Goal: Transaction & Acquisition: Purchase product/service

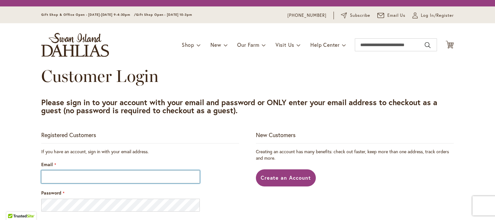
click at [152, 175] on input "Email" at bounding box center [120, 176] width 159 height 13
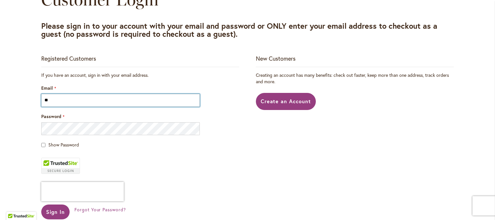
scroll to position [97, 0]
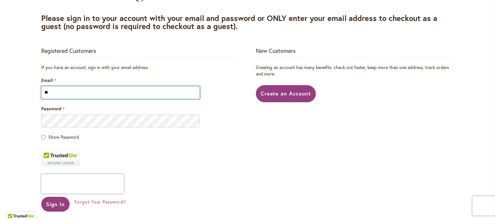
click at [97, 93] on input "**" at bounding box center [120, 92] width 159 height 13
type input "**********"
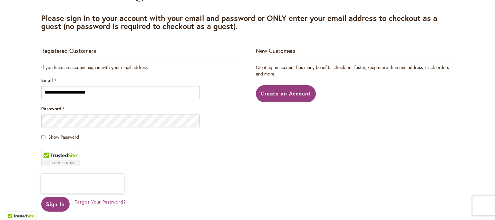
click at [73, 138] on span "Show Password" at bounding box center [63, 137] width 31 height 6
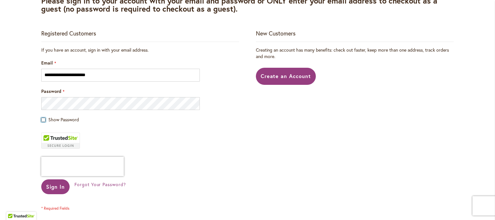
scroll to position [129, 0]
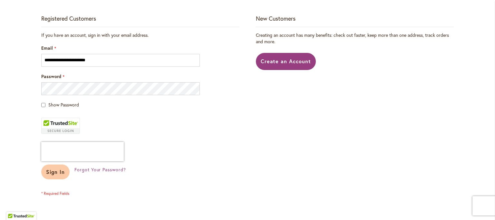
click at [58, 167] on button "Sign In" at bounding box center [55, 171] width 28 height 15
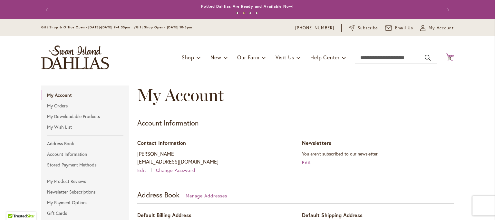
click at [448, 54] on icon "Cart .cls-1 { fill: #231f20; }" at bounding box center [450, 57] width 8 height 8
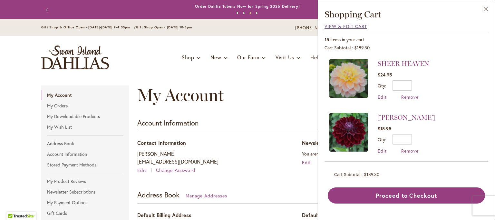
click at [354, 26] on span "View & Edit Cart" at bounding box center [346, 26] width 43 height 6
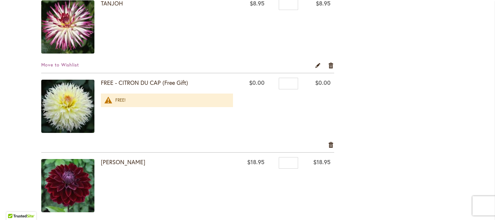
scroll to position [1032, 0]
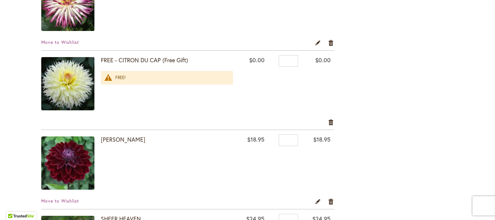
click at [80, 78] on span at bounding box center [71, 84] width 60 height 55
click at [58, 75] on span at bounding box center [71, 84] width 60 height 55
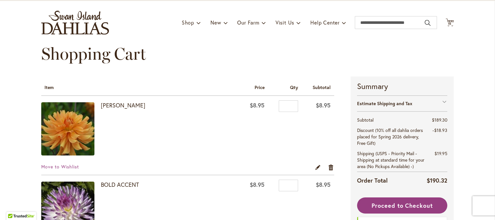
scroll to position [0, 0]
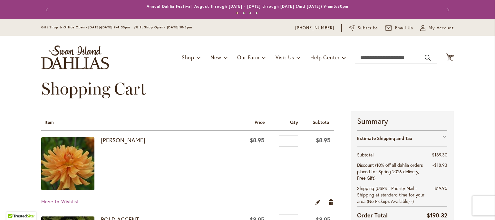
drag, startPoint x: 438, startPoint y: 28, endPoint x: 446, endPoint y: 28, distance: 7.4
click at [446, 28] on body "Skip to Accessibility Information The store will not work correctly in the case…" at bounding box center [247, 110] width 495 height 220
click at [446, 28] on span "My Account" at bounding box center [441, 28] width 25 height 6
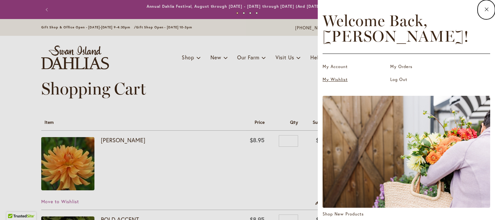
click at [340, 76] on link "My Wishlist" at bounding box center [355, 79] width 64 height 6
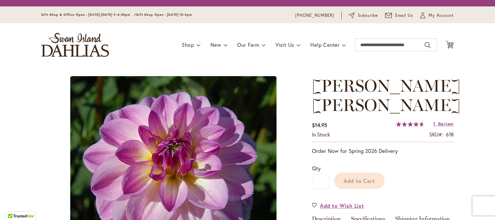
scroll to position [64, 0]
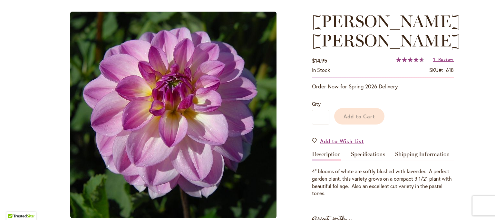
type input "*****"
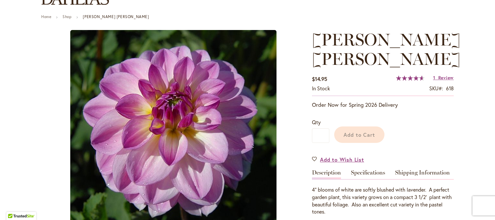
scroll to position [77, 0]
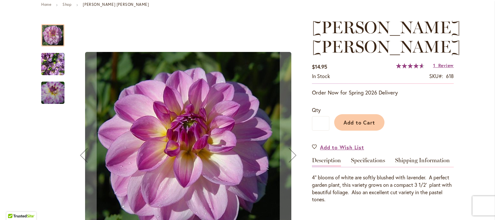
click at [54, 64] on img "LISA LISA" at bounding box center [52, 64] width 23 height 31
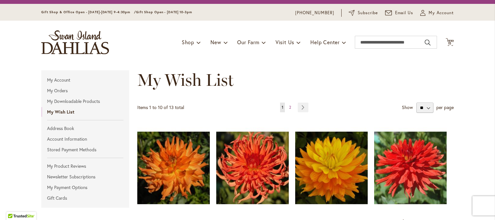
scroll to position [12, 0]
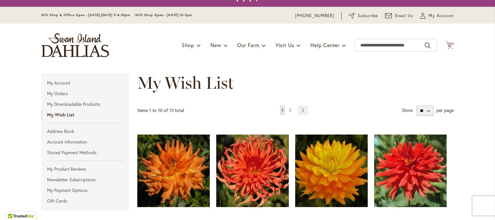
click at [448, 45] on span "15" at bounding box center [450, 46] width 4 height 4
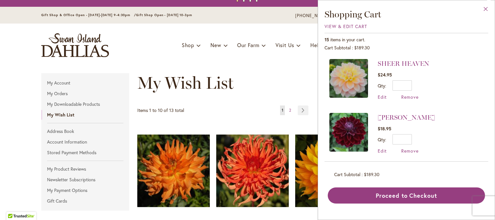
click at [483, 8] on button "Close" at bounding box center [486, 10] width 18 height 20
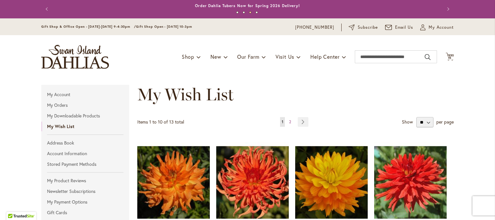
scroll to position [0, 0]
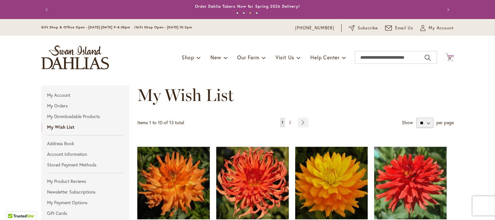
click at [450, 57] on icon at bounding box center [450, 57] width 8 height 8
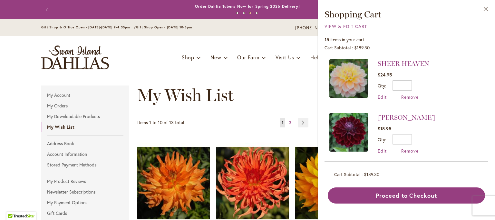
click at [355, 21] on div "Close Shopping Cart View & Edit Cart 15 items in your cart. Cart Subtotal $189.…" at bounding box center [407, 105] width 164 height 195
click at [354, 27] on span "View & Edit Cart" at bounding box center [346, 26] width 43 height 6
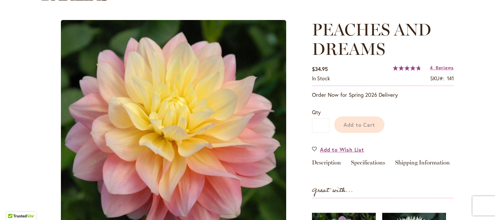
scroll to position [64, 0]
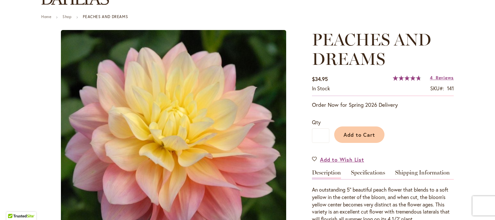
type input "*****"
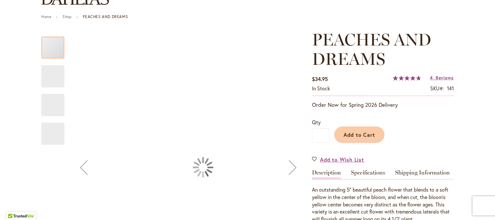
scroll to position [77, 0]
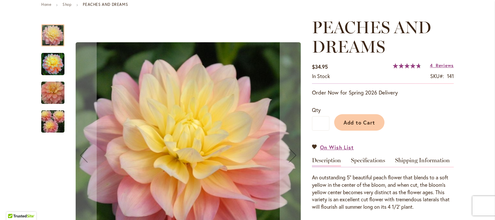
click at [51, 62] on img "PEACHES AND DREAMS" at bounding box center [52, 64] width 23 height 23
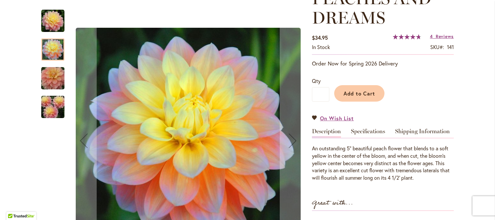
scroll to position [141, 0]
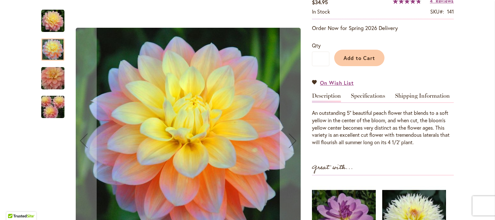
click at [44, 106] on img "PEACHES AND DREAMS" at bounding box center [53, 107] width 46 height 31
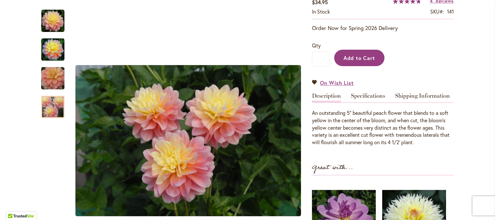
click at [358, 60] on span "Add to Cart" at bounding box center [360, 57] width 32 height 7
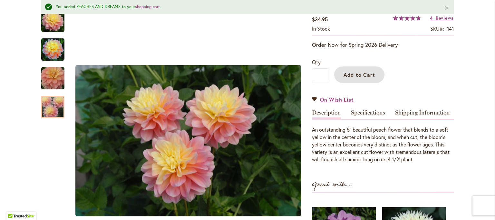
scroll to position [158, 0]
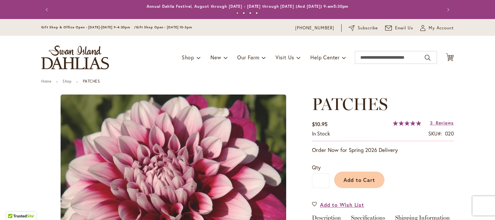
type input "*****"
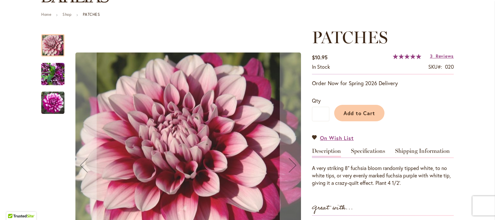
scroll to position [97, 0]
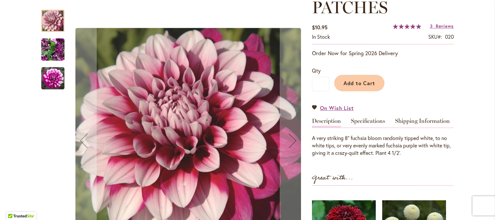
click at [51, 74] on img "Patches" at bounding box center [52, 78] width 23 height 23
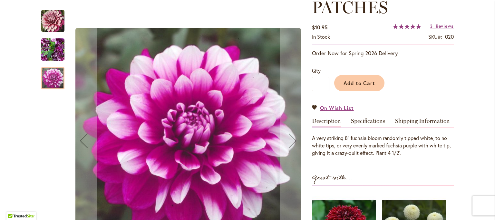
click at [51, 48] on img "Patches" at bounding box center [52, 49] width 23 height 31
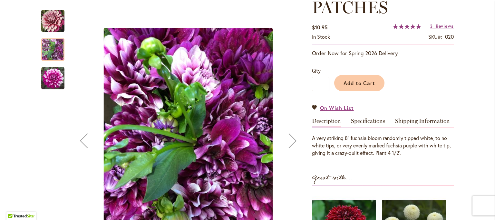
click at [48, 71] on img "Patches" at bounding box center [52, 78] width 23 height 23
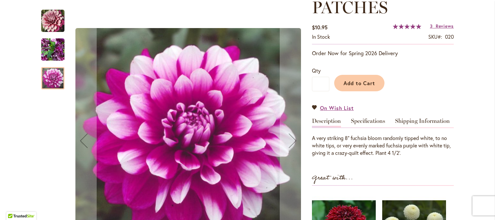
click at [54, 47] on img "Patches" at bounding box center [52, 49] width 23 height 31
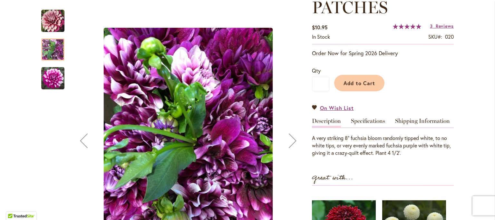
scroll to position [129, 0]
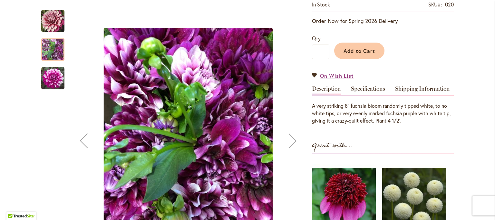
click at [55, 76] on img "Patches" at bounding box center [52, 78] width 23 height 23
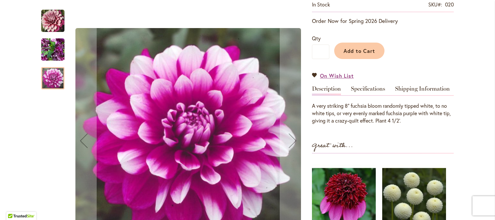
click at [55, 22] on img "Patches" at bounding box center [52, 20] width 23 height 23
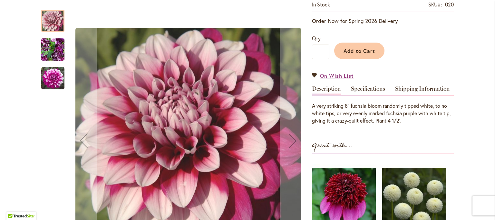
click at [48, 50] on img "Patches" at bounding box center [52, 49] width 23 height 31
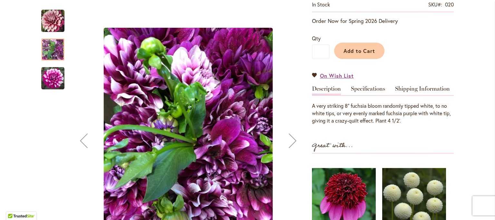
click at [54, 73] on img "Patches" at bounding box center [52, 78] width 23 height 23
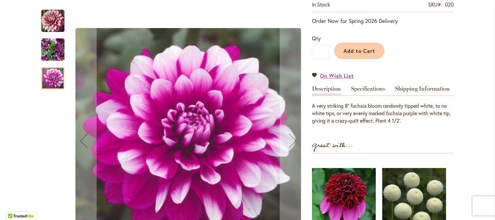
click at [51, 47] on img "Patches" at bounding box center [52, 49] width 23 height 31
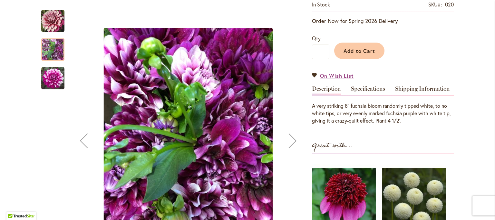
click at [53, 23] on img "Patches" at bounding box center [52, 20] width 23 height 23
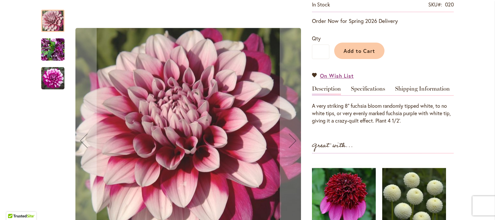
click at [52, 47] on img "Patches" at bounding box center [52, 49] width 23 height 31
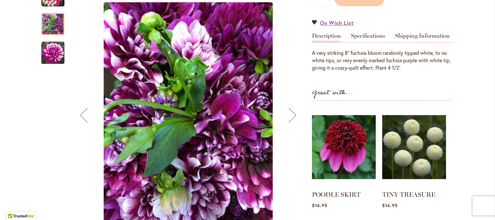
scroll to position [193, 0]
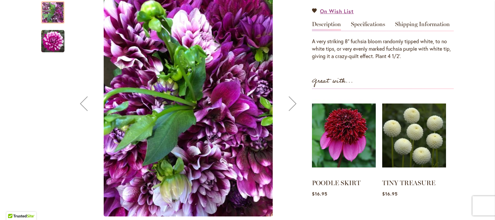
click at [56, 40] on img "Patches" at bounding box center [52, 41] width 23 height 23
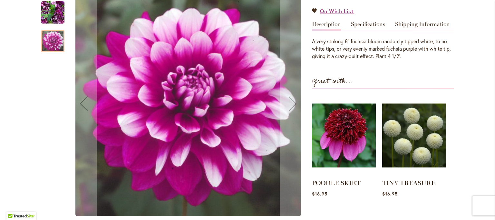
scroll to position [129, 0]
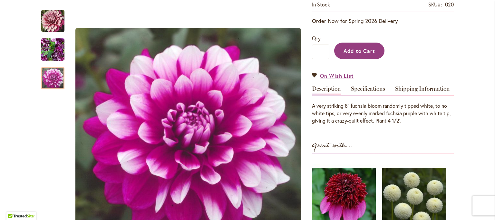
click at [359, 44] on button "Add to Cart" at bounding box center [359, 51] width 50 height 16
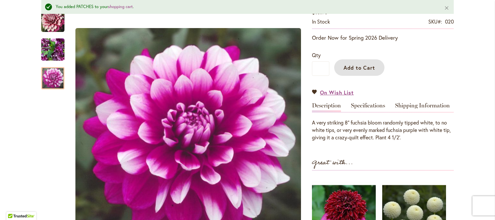
scroll to position [49, 0]
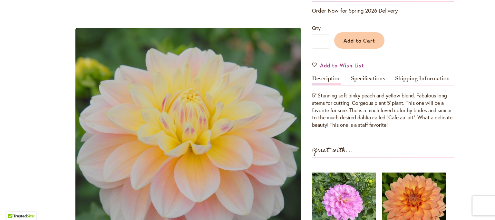
type input "*****"
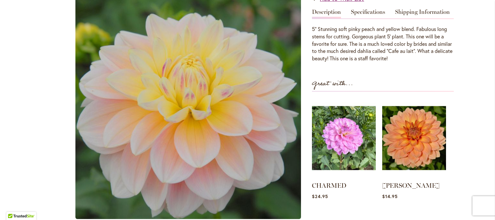
scroll to position [77, 0]
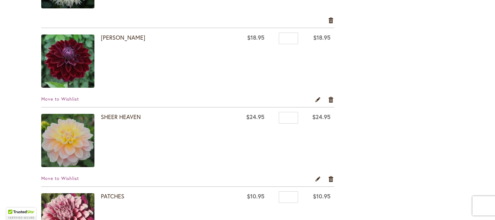
scroll to position [1173, 0]
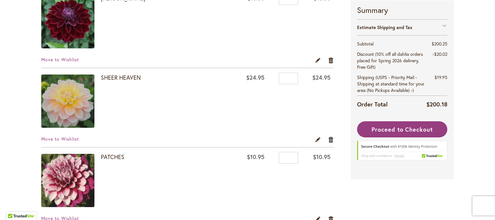
click at [330, 136] on link "Remove item" at bounding box center [331, 139] width 6 height 7
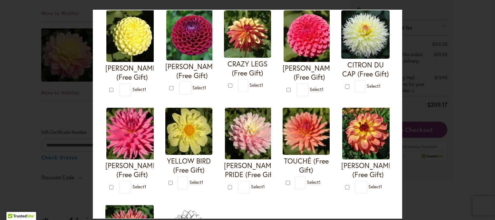
scroll to position [161, 0]
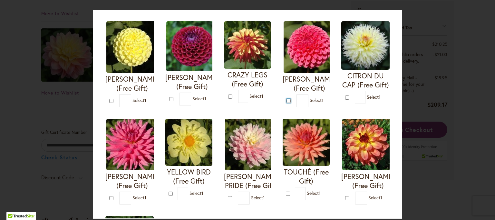
type input "*"
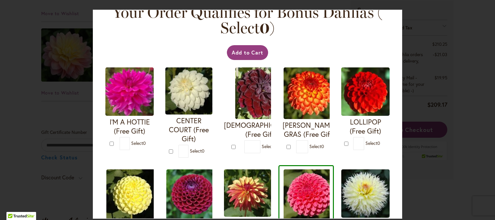
scroll to position [0, 0]
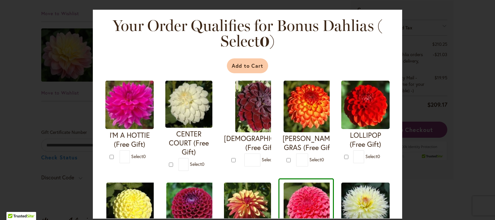
click at [255, 66] on button "Add to Cart" at bounding box center [248, 65] width 42 height 15
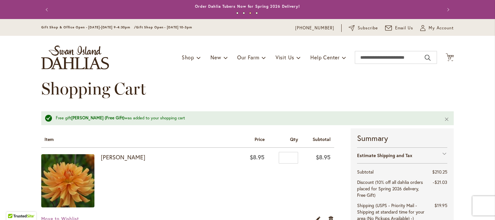
drag, startPoint x: 433, startPoint y: 25, endPoint x: 470, endPoint y: 56, distance: 47.6
click at [470, 56] on header "Skip to Content Gift Shop & Office Open - Monday-Friday 9-4:30pm / Gift Shop Op…" at bounding box center [247, 49] width 495 height 60
drag, startPoint x: 394, startPoint y: 60, endPoint x: 394, endPoint y: 54, distance: 5.5
click at [394, 54] on input "Search" at bounding box center [396, 57] width 82 height 13
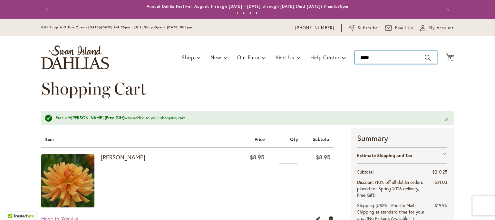
type input "******"
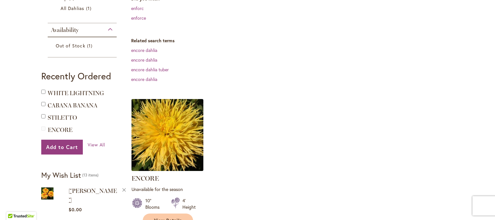
scroll to position [141, 0]
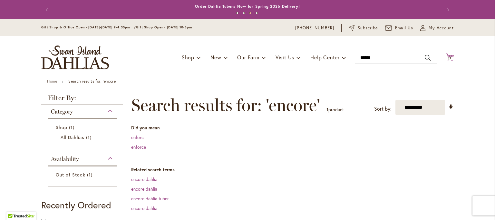
click at [447, 54] on icon "Cart .cls-1 { fill: #231f20; }" at bounding box center [450, 57] width 8 height 8
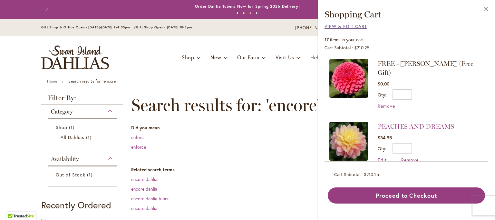
click at [360, 24] on span "View & Edit Cart" at bounding box center [346, 26] width 43 height 6
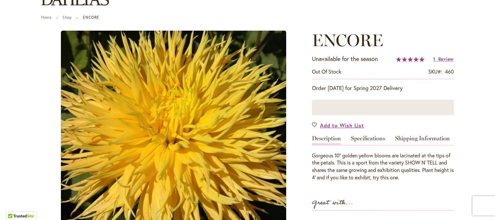
type input "*****"
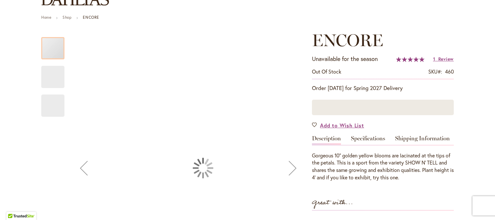
scroll to position [77, 0]
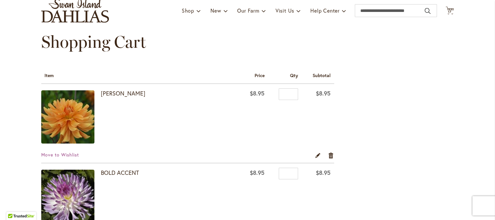
scroll to position [32, 0]
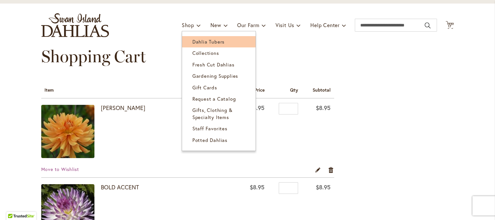
click at [198, 39] on span "Dahlia Tubers" at bounding box center [208, 41] width 32 height 6
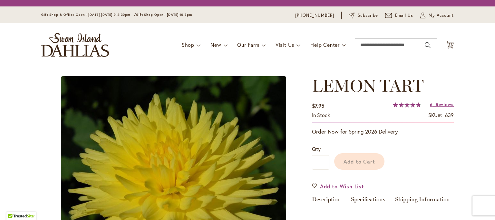
scroll to position [97, 0]
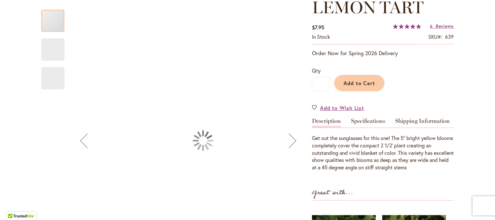
type input "*****"
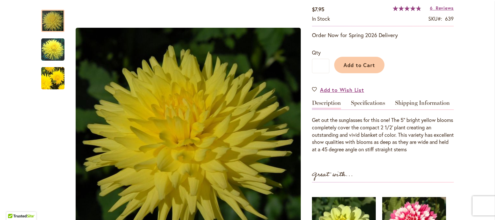
scroll to position [83, 0]
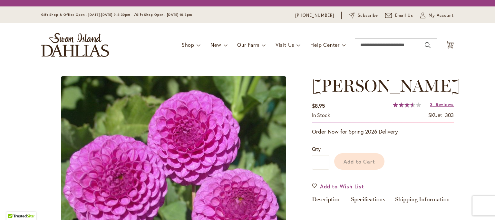
scroll to position [64, 0]
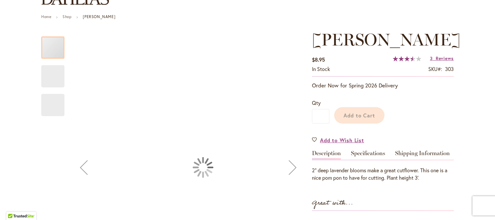
type input "*****"
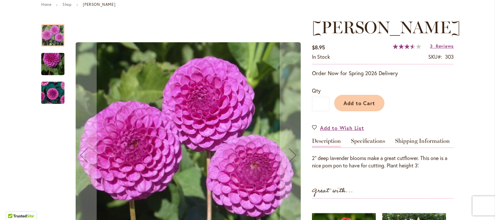
click at [46, 92] on img "MARY MUNNS" at bounding box center [53, 92] width 46 height 39
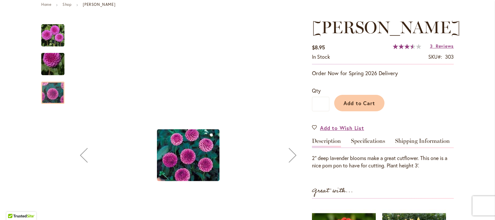
click at [50, 66] on img "MARY MUNNS" at bounding box center [53, 64] width 46 height 35
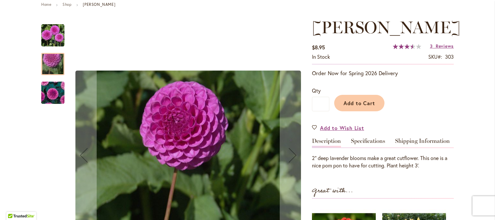
click at [48, 36] on img "MARY MUNNS" at bounding box center [52, 35] width 23 height 23
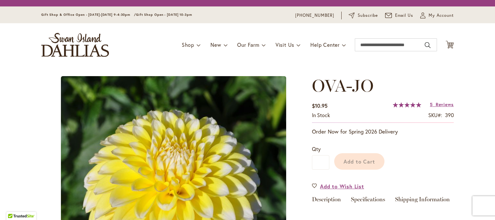
scroll to position [97, 0]
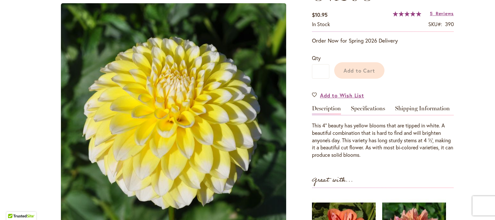
type input "*****"
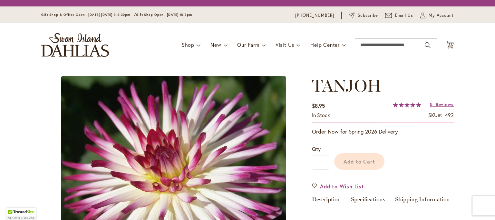
scroll to position [64, 0]
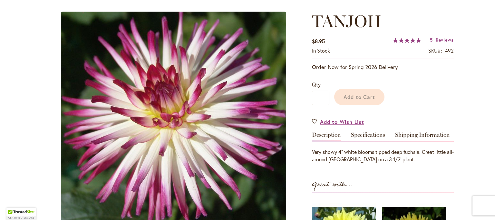
type input "*****"
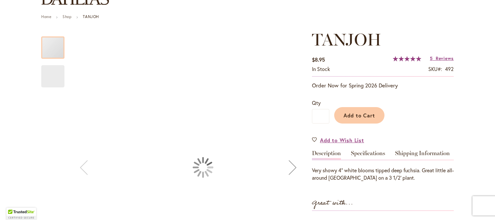
scroll to position [77, 0]
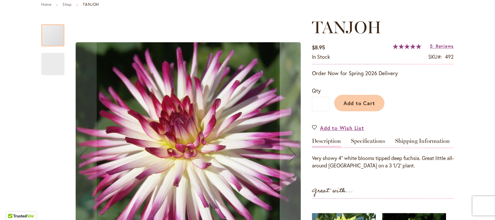
click at [53, 64] on img "TANJOH" at bounding box center [52, 64] width 23 height 24
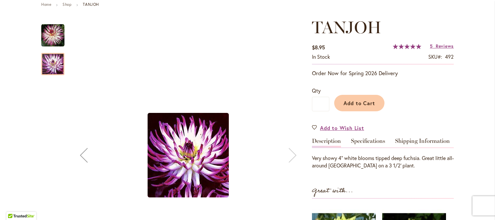
click at [52, 33] on img "TANJOH" at bounding box center [52, 35] width 23 height 23
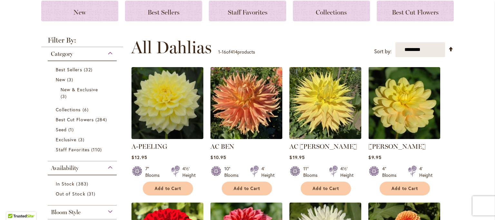
scroll to position [514, 0]
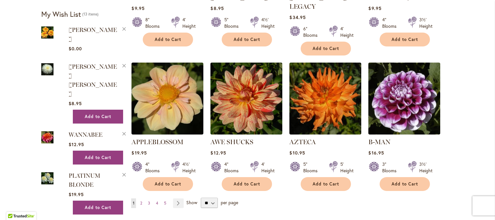
click at [207, 190] on div "Filter by: Filter By: Category Best Sellers 32 items New 3 items New & Exclusiv…" at bounding box center [247, 124] width 413 height 1014
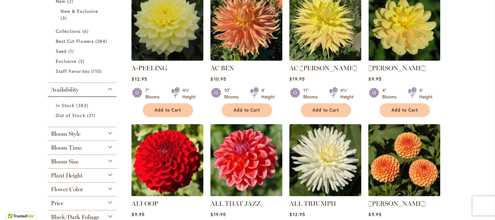
scroll to position [161, 0]
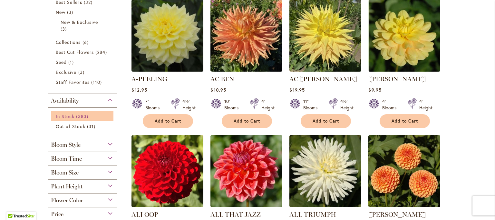
click at [79, 117] on span "383 items" at bounding box center [83, 116] width 14 height 7
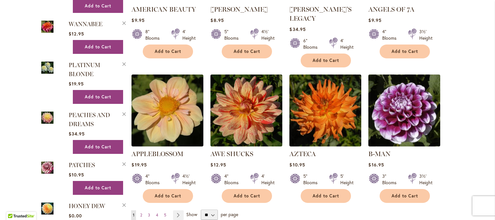
scroll to position [548, 0]
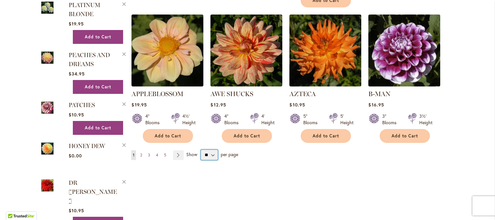
click at [201, 150] on select "** ** ** **" at bounding box center [209, 155] width 17 height 10
select select "**"
click at [201, 150] on select "** ** ** **" at bounding box center [209, 155] width 17 height 10
click at [204, 178] on div "Filter by: Filter By: Category Best Sellers 28 items New 3 items New & Exclusive" at bounding box center [247, 3] width 413 height 914
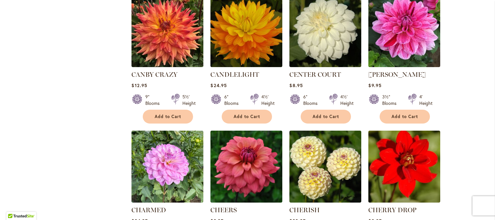
scroll to position [2054, 0]
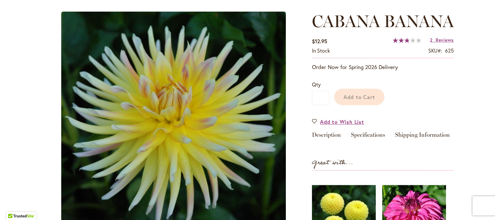
scroll to position [64, 0]
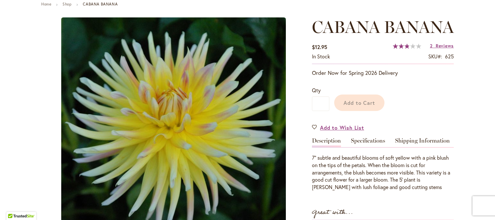
type input "*****"
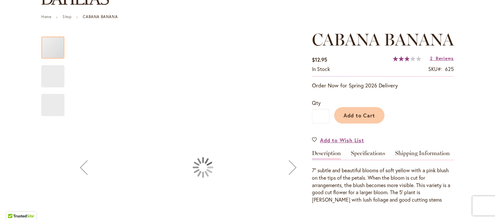
scroll to position [77, 0]
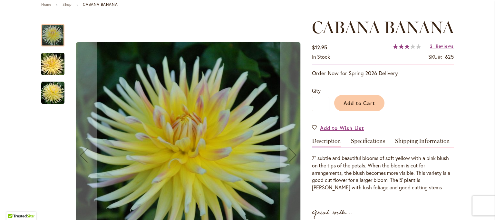
click at [54, 66] on img "CABANA BANANA" at bounding box center [53, 64] width 46 height 31
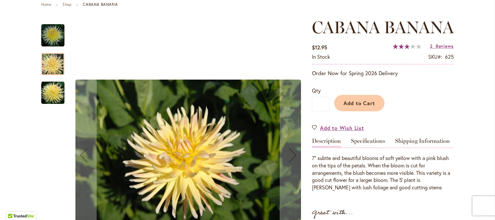
click at [53, 84] on img "CABANA BANANA" at bounding box center [52, 92] width 23 height 23
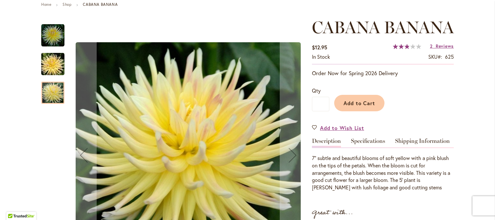
click at [46, 62] on img "CABANA BANANA" at bounding box center [53, 64] width 46 height 31
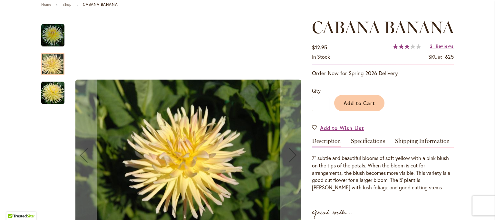
click at [49, 91] on img "CABANA BANANA" at bounding box center [52, 92] width 23 height 23
